Goal: Task Accomplishment & Management: Complete application form

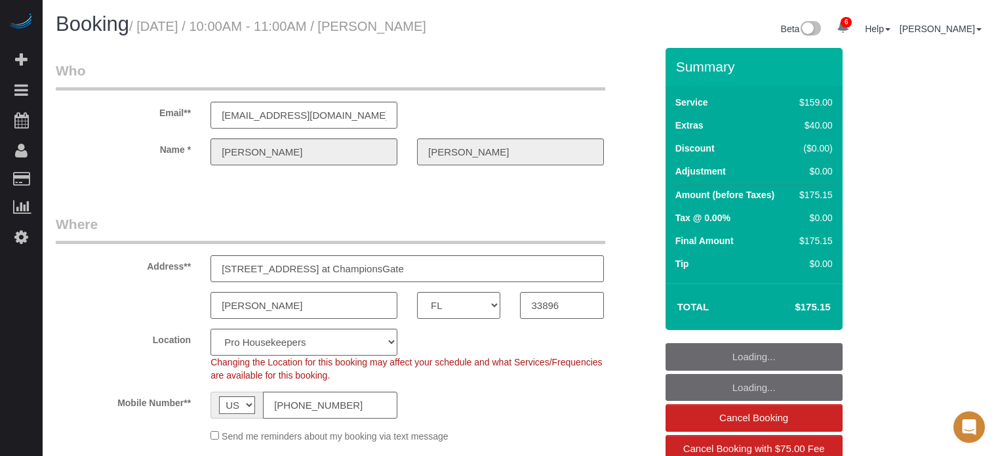
select select "FL"
select select "4"
select select "number:9"
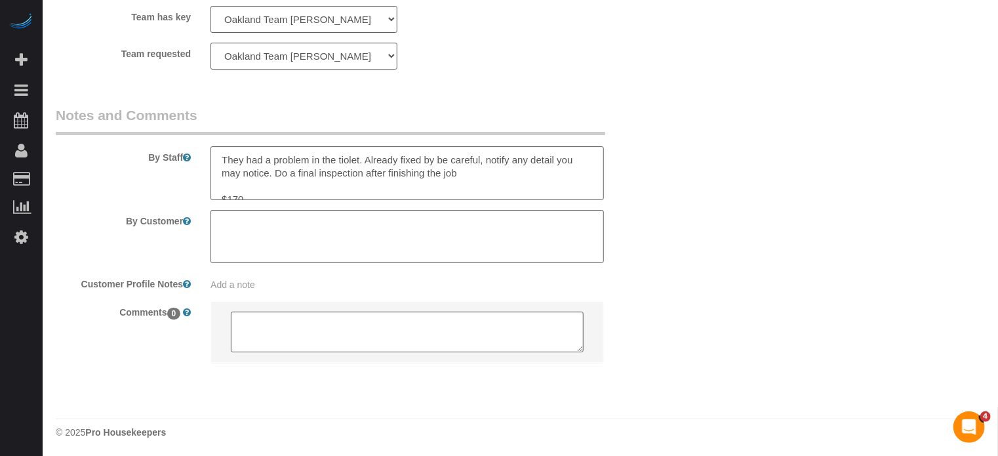
scroll to position [2433, 0]
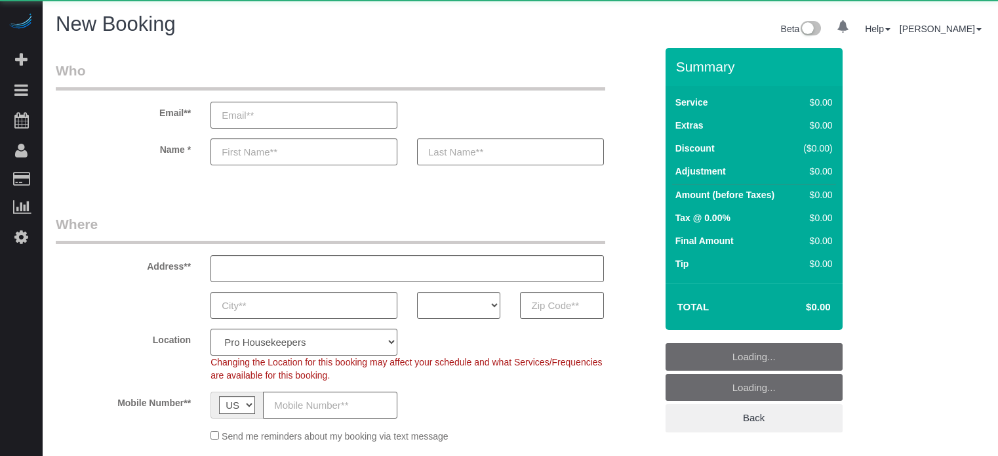
select select "number:9"
select select "object:1274"
select select "4"
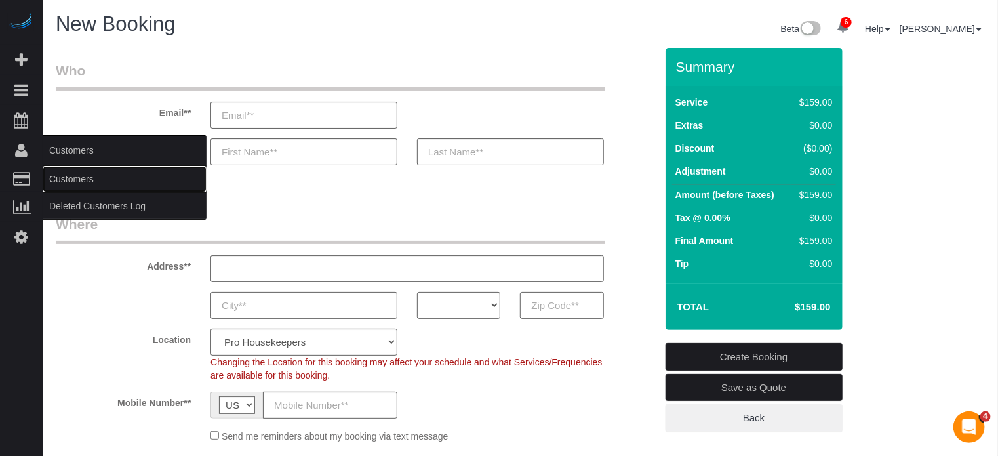
click at [69, 172] on link "Customers" at bounding box center [125, 179] width 164 height 26
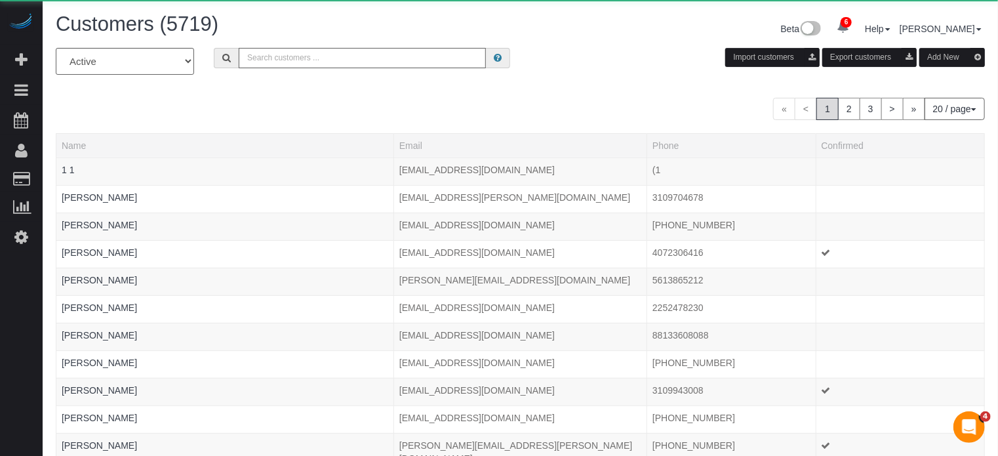
click at [294, 62] on input "text" at bounding box center [362, 58] width 247 height 20
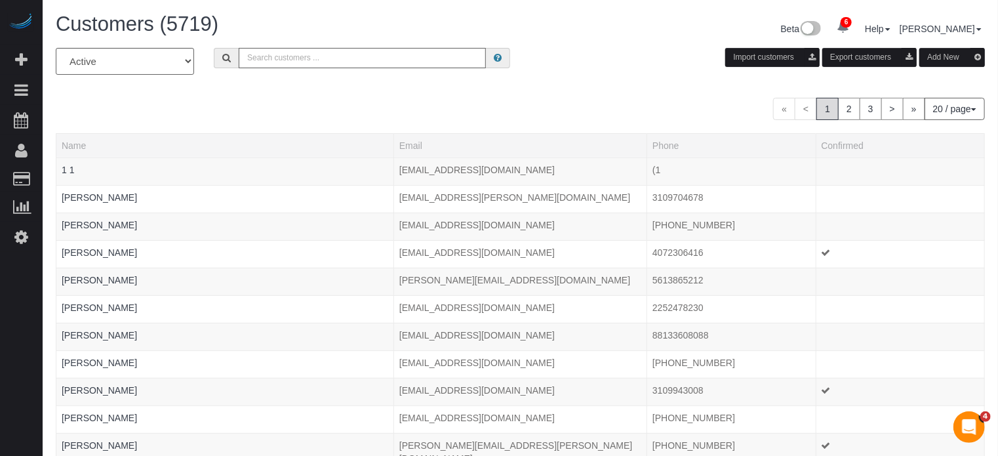
paste input "Zachary Ziegler"
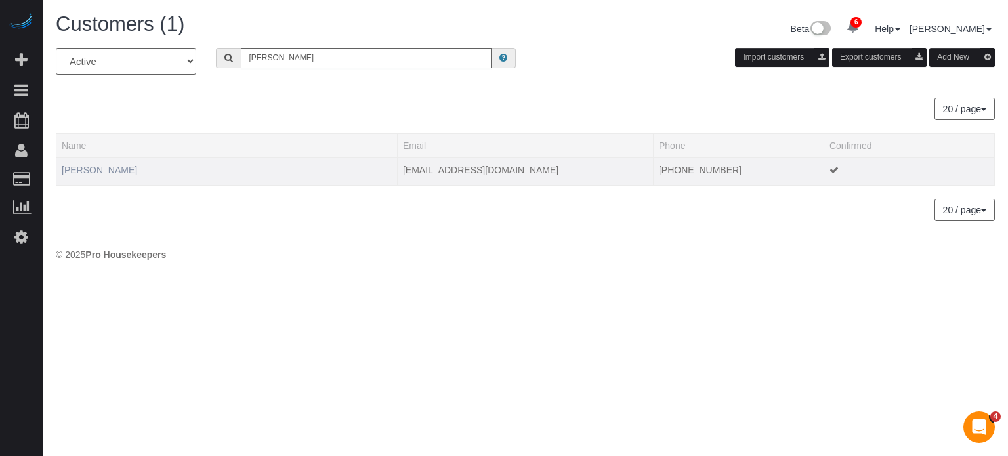
type input "Zachary Ziegler"
click at [111, 171] on link "Zachary Ziegler" at bounding box center [99, 170] width 75 height 10
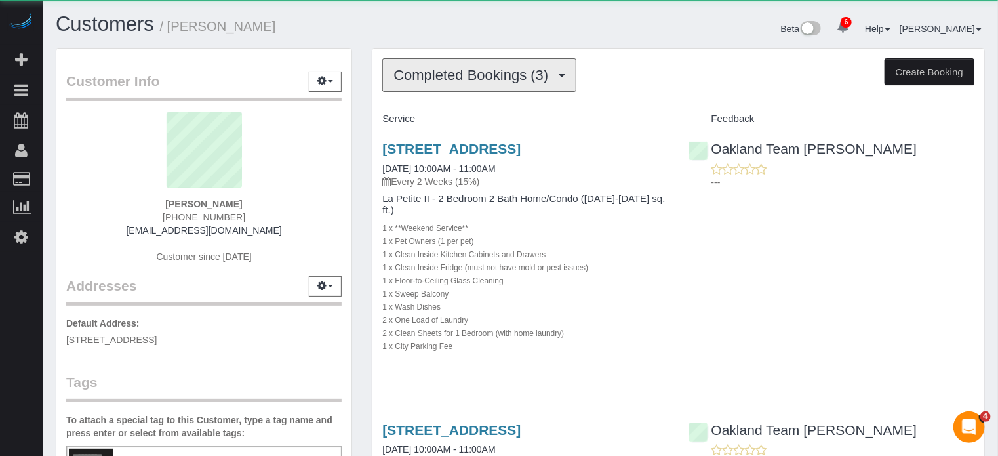
click at [413, 68] on span "Completed Bookings (3)" at bounding box center [474, 75] width 161 height 16
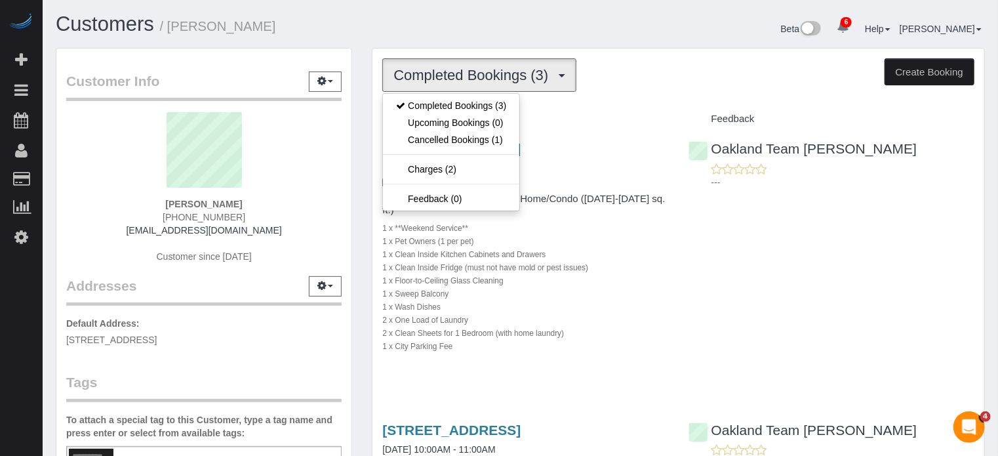
click at [415, 31] on h1 "Customers / Zachary Ziegler" at bounding box center [283, 24] width 455 height 22
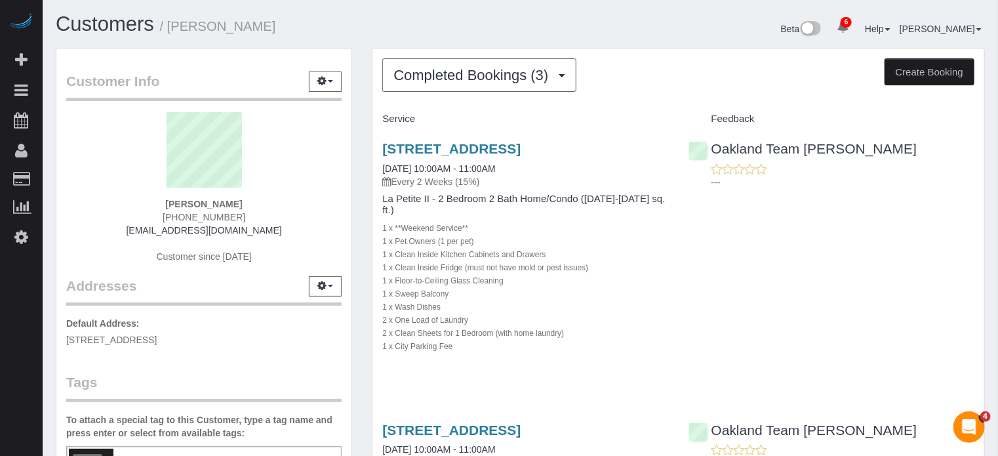
click at [962, 163] on div "---" at bounding box center [832, 176] width 286 height 26
click at [900, 173] on div "---" at bounding box center [832, 176] width 286 height 26
click at [407, 79] on span "Completed Bookings (3)" at bounding box center [474, 75] width 161 height 16
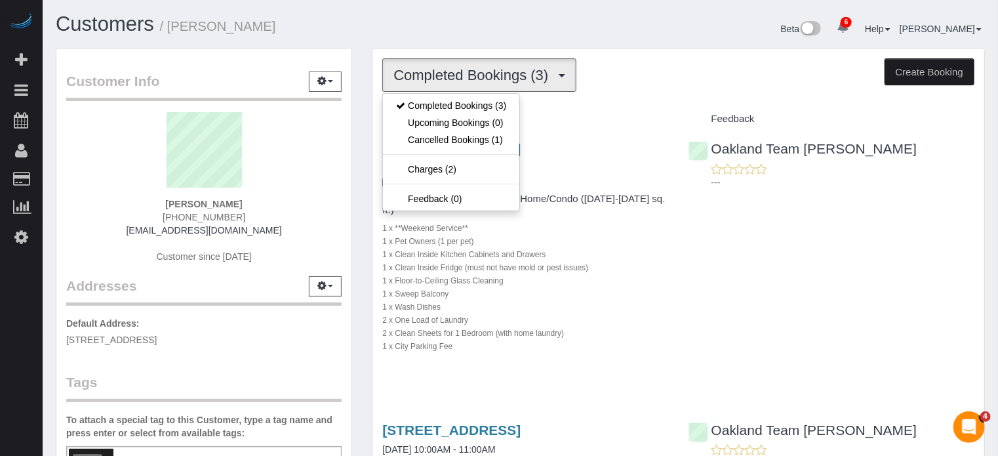
click at [354, 153] on div "Customer Info Edit Contact Info Send Message Email Preferences Special Sales Ta…" at bounding box center [204, 365] width 316 height 634
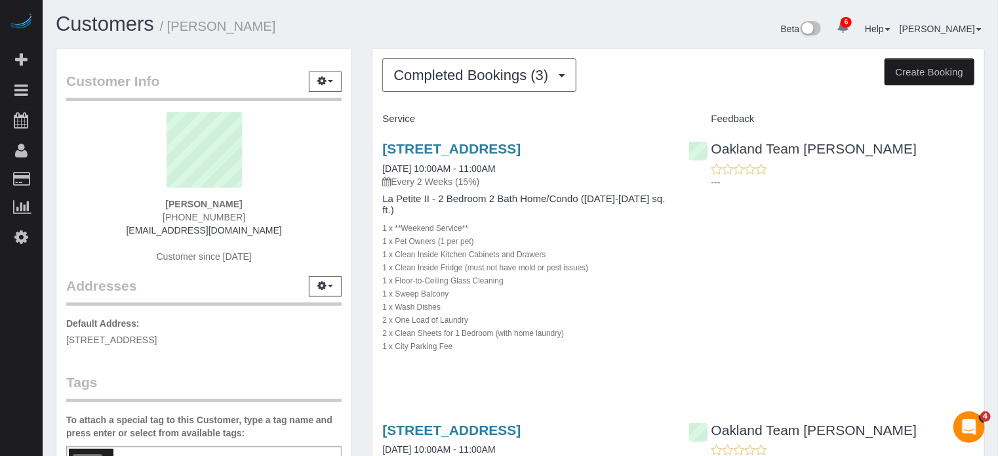
click at [899, 255] on div "500 Folsom St, Apt/Suite 4103, San Francisco, Ca 94105, San Francisco, CA 94105…" at bounding box center [679, 254] width 612 height 249
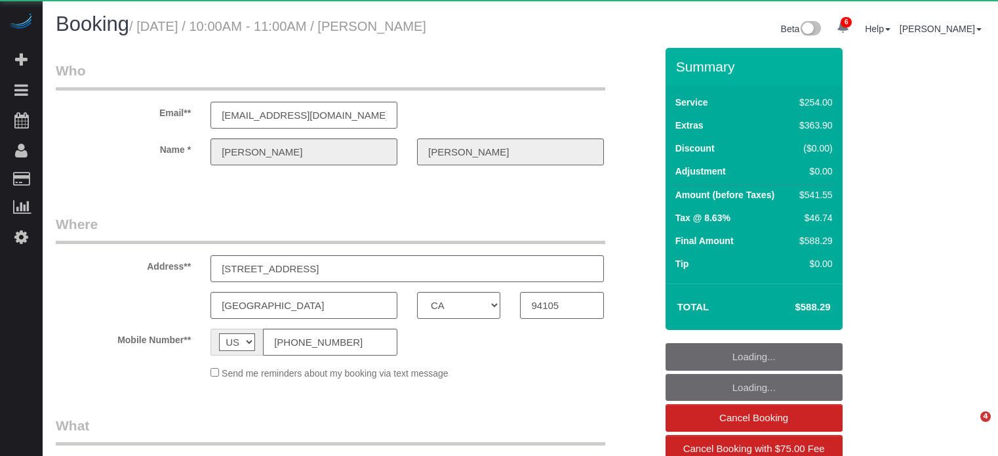
select select "CA"
select select "object:773"
select select "string:fspay-66ff490b-6ef1-4b34-b402-4f0c15e21824"
select select "4"
select select "spot1"
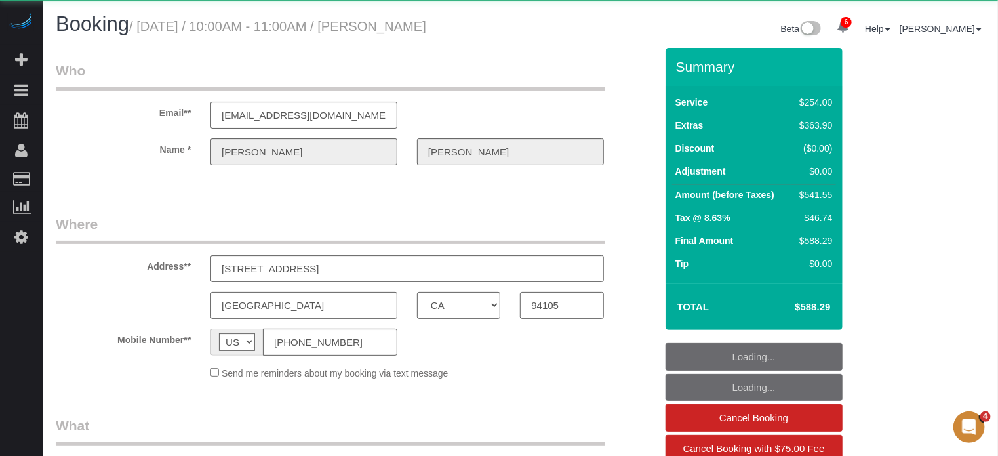
select select "number:11"
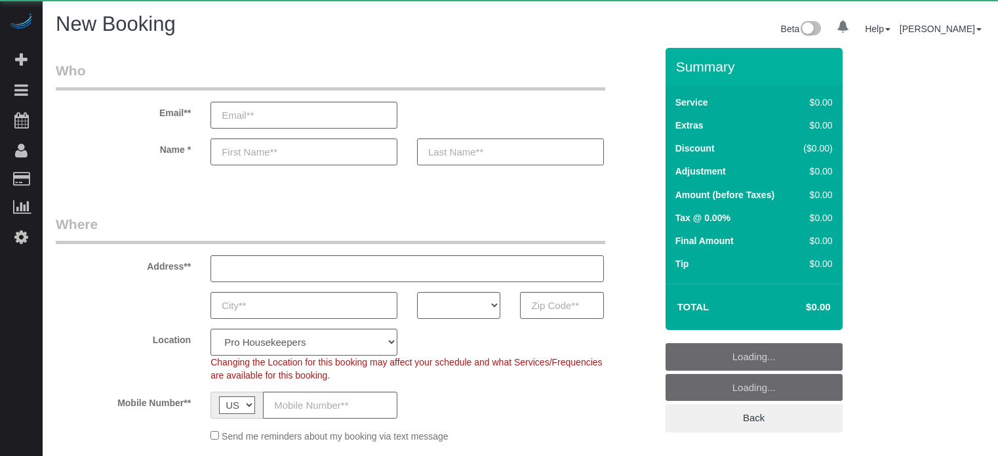
select select "number:9"
select select "4"
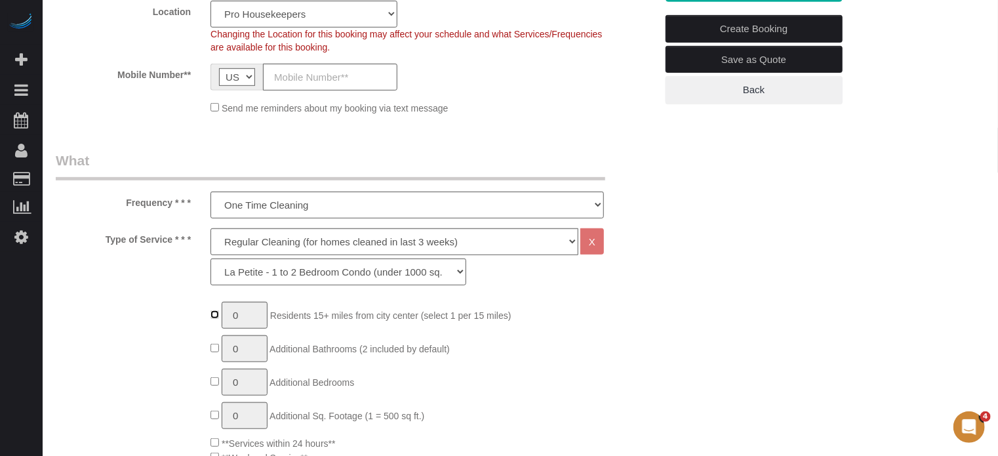
type input "1"
click at [252, 318] on input "1" at bounding box center [245, 315] width 46 height 27
type input "2"
click at [159, 280] on div "Type of Service * * * Deep Cleaning (for homes that have not been cleaned in 3+…" at bounding box center [356, 260] width 620 height 64
click at [261, 186] on div "Frequency * * * One Time Cleaning Weekly Cleaning (20%) - 20.00% (0% for the Fi…" at bounding box center [356, 185] width 620 height 68
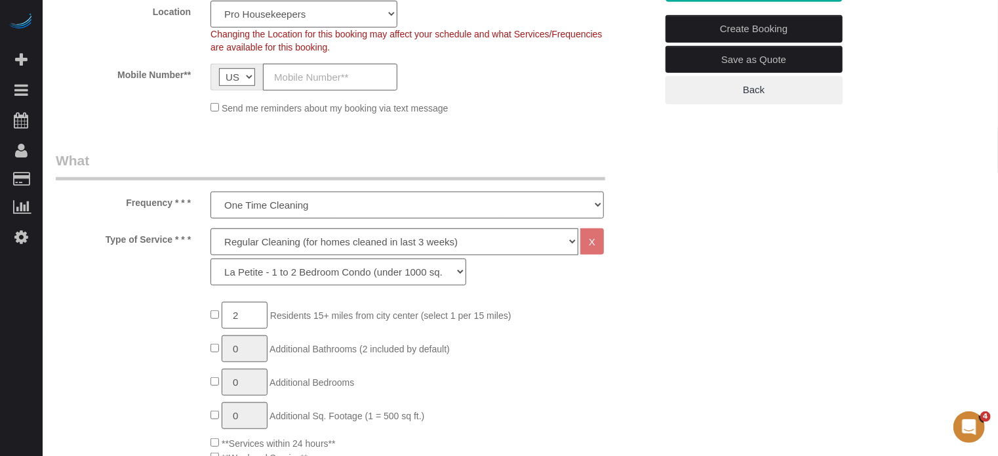
click at [260, 217] on select "One Time Cleaning Weekly Cleaning (20%) - 20.00% (0% for the First Booking) Eve…" at bounding box center [408, 205] width 394 height 27
select select "object:1147"
click at [211, 192] on select "One Time Cleaning Weekly Cleaning (20%) - 20.00% (0% for the First Booking) Eve…" at bounding box center [408, 205] width 394 height 27
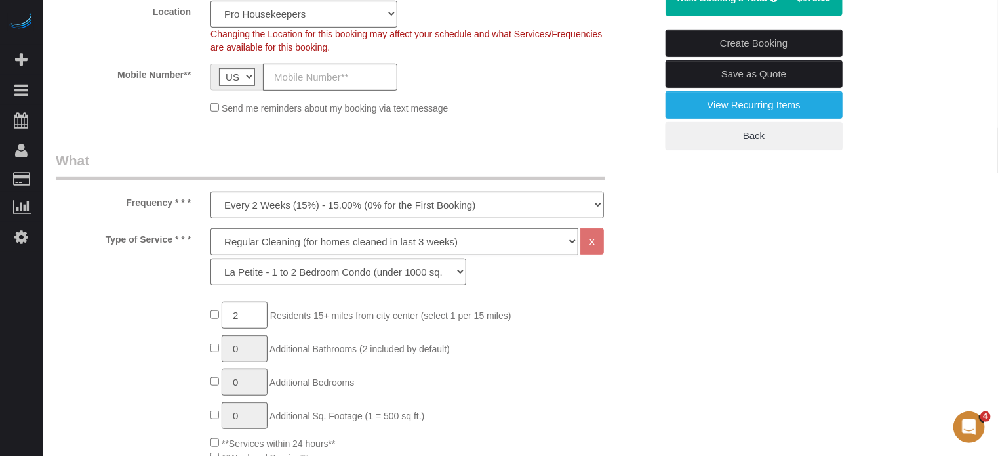
click at [298, 244] on select "Deep Cleaning (for homes that have not been cleaned in 3+ weeks) Spruce Regular…" at bounding box center [395, 241] width 368 height 27
click at [287, 271] on select "La Petite - 1 to 2 Bedroom Condo (under 1000 sq. ft.) La Petite II - 2 Bedroom …" at bounding box center [339, 271] width 256 height 27
select select "90"
click at [211, 258] on select "La Petite - 1 to 2 Bedroom Condo (under 1000 sq. ft.) La Petite II - 2 Bedroom …" at bounding box center [339, 271] width 256 height 27
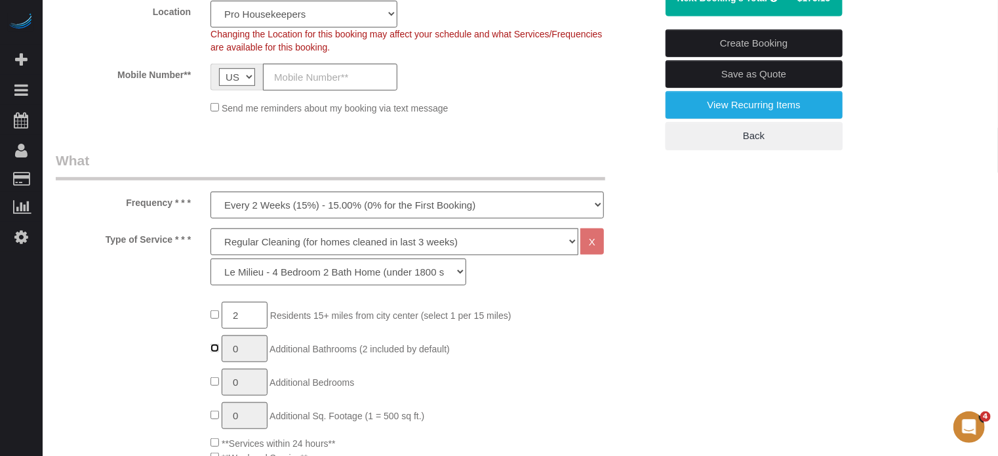
type input "1"
click at [241, 343] on input "1" at bounding box center [245, 348] width 46 height 27
type input "2"
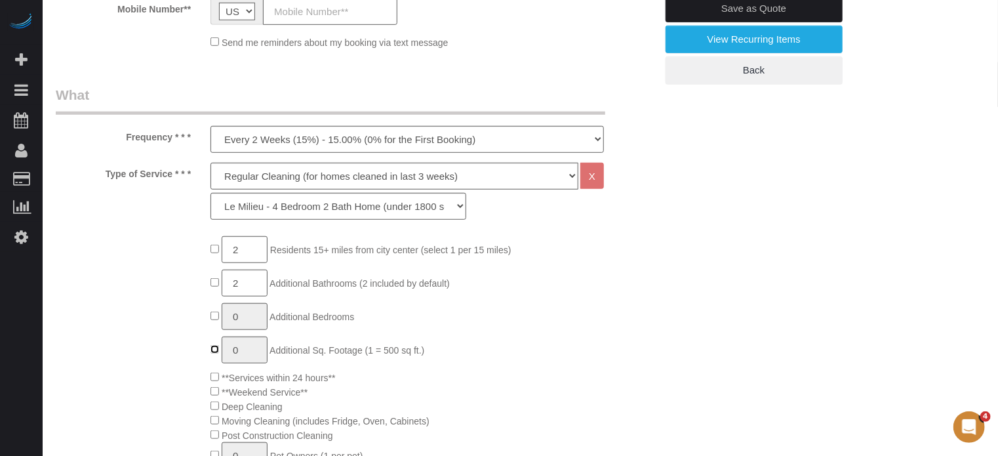
type input "1"
click at [255, 348] on input "1" at bounding box center [245, 350] width 46 height 27
type input "2"
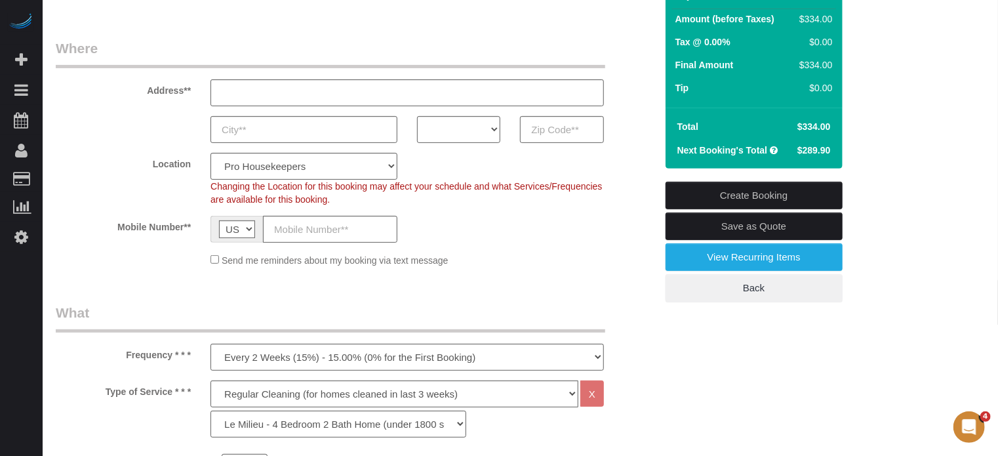
scroll to position [66, 0]
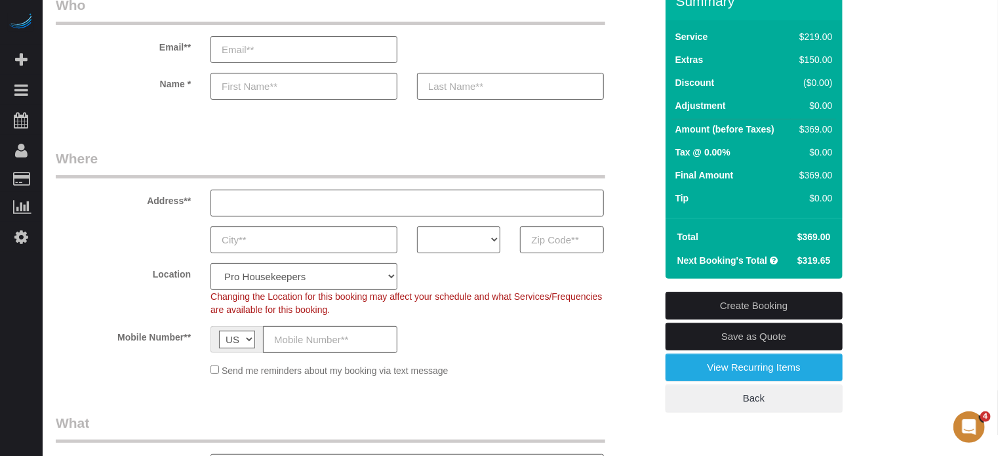
click at [808, 256] on span "$319.65" at bounding box center [814, 260] width 33 height 10
copy div "$319.65 Create Booking Save as Quote View Recurring Items Back"
